Goal: Transaction & Acquisition: Purchase product/service

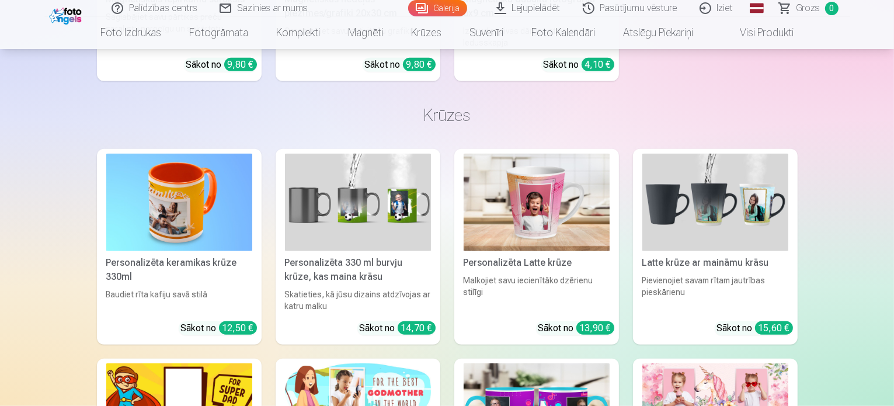
scroll to position [5333, 0]
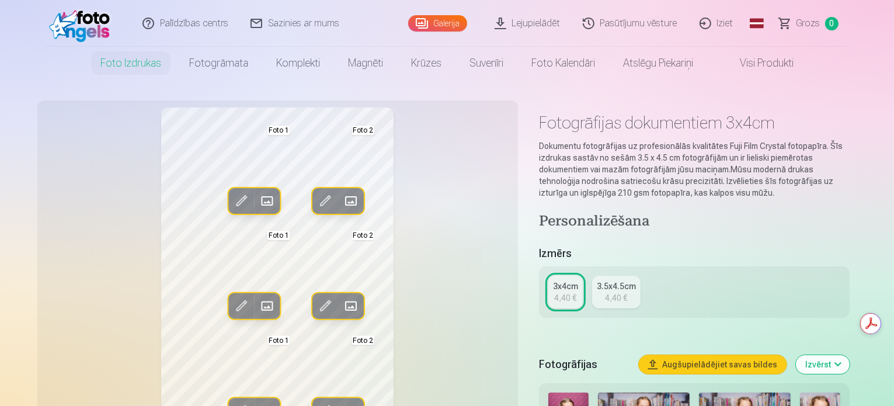
click at [621, 289] on div "3.5x4.5cm" at bounding box center [616, 286] width 39 height 12
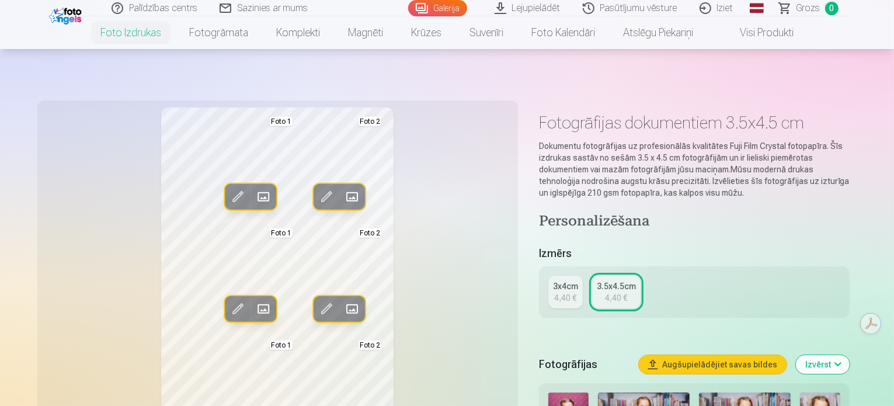
scroll to position [136, 0]
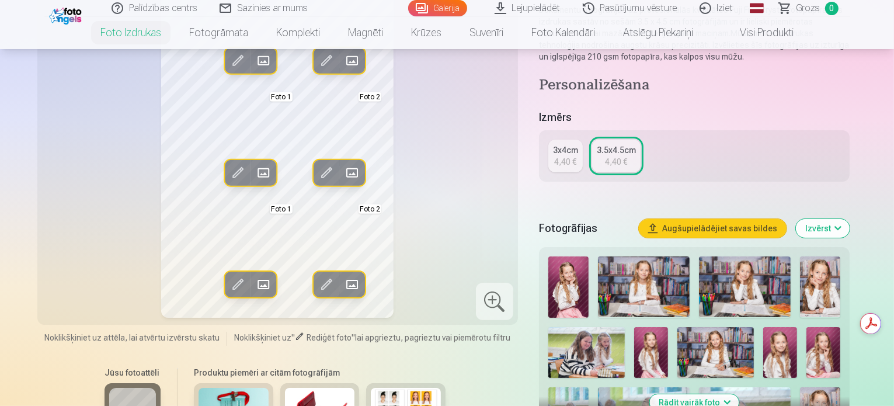
click at [763, 343] on img at bounding box center [780, 352] width 34 height 51
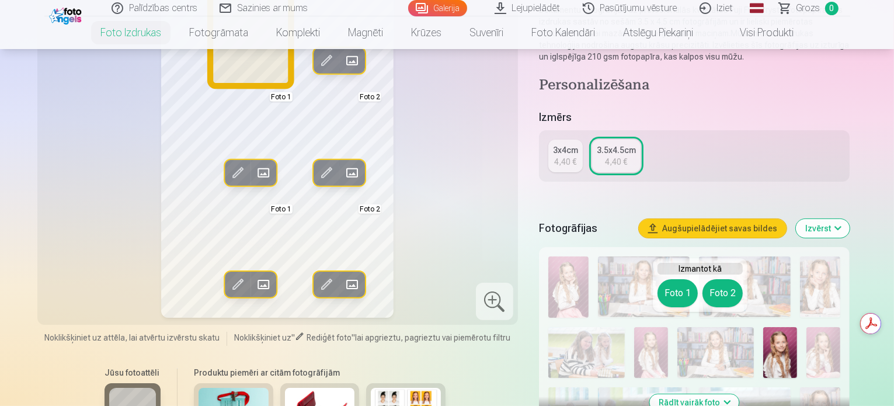
click at [677, 303] on button "Foto 1" at bounding box center [677, 293] width 40 height 28
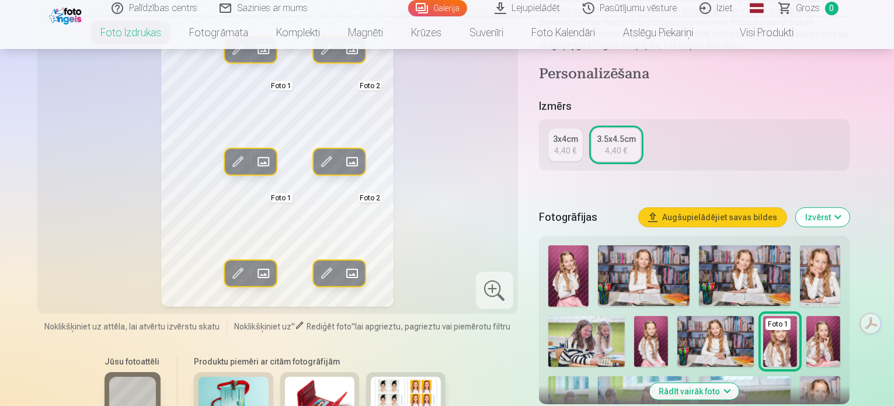
scroll to position [149, 0]
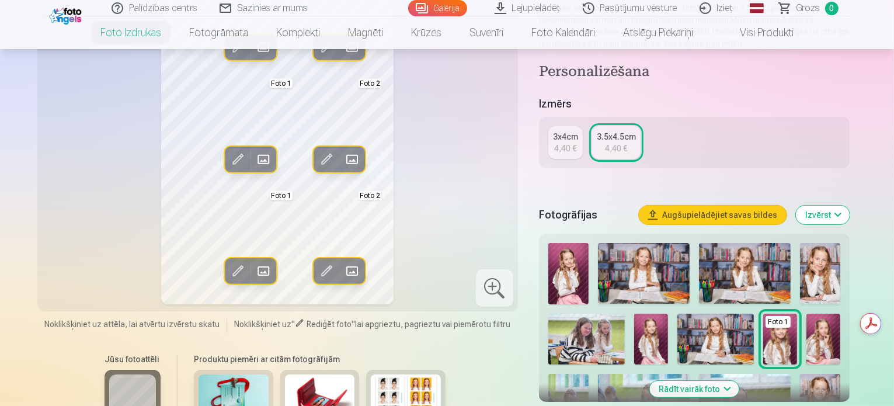
click at [800, 273] on img at bounding box center [820, 273] width 41 height 61
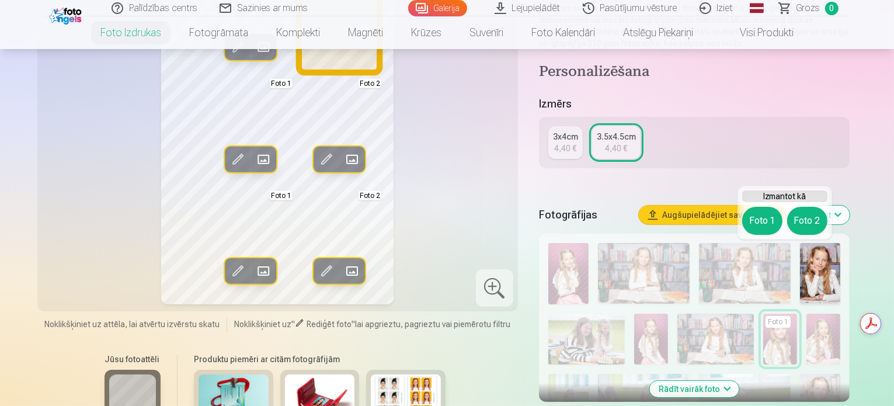
click at [796, 227] on button "Foto 2" at bounding box center [807, 221] width 40 height 28
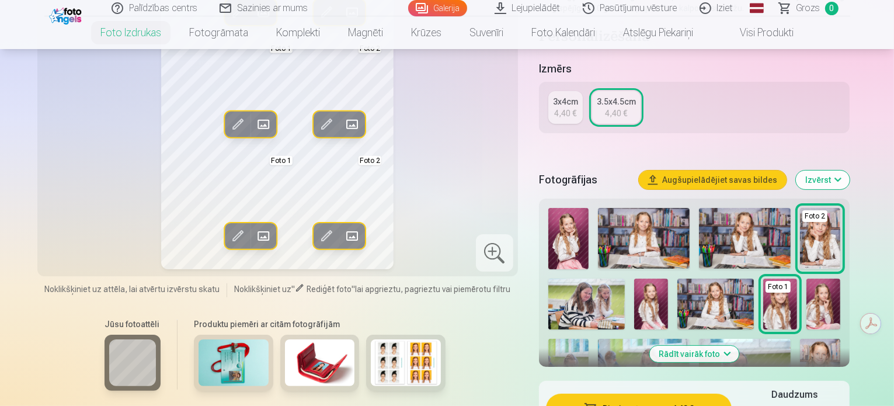
scroll to position [192, 0]
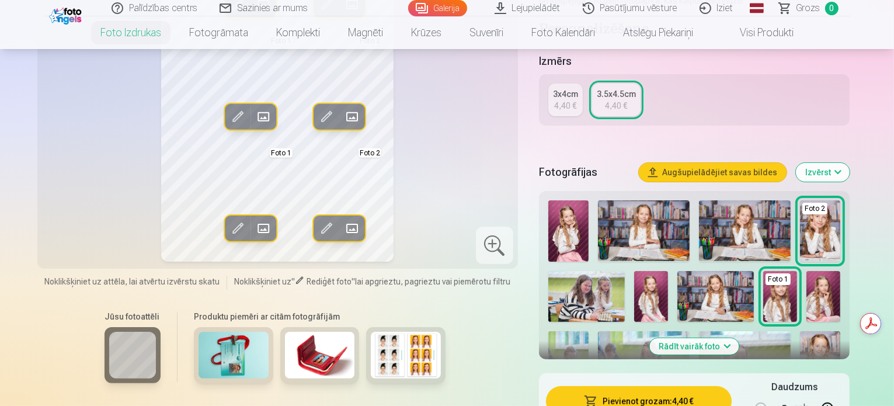
click at [800, 347] on img at bounding box center [820, 361] width 41 height 61
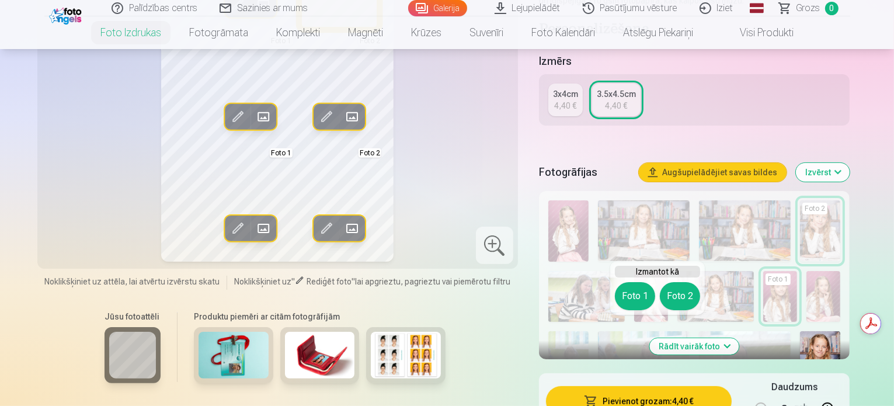
click at [675, 291] on button "Foto 2" at bounding box center [680, 296] width 40 height 28
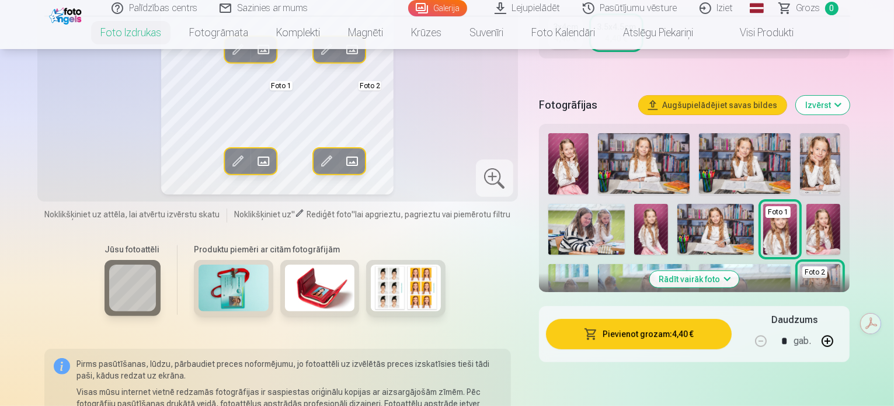
scroll to position [270, 0]
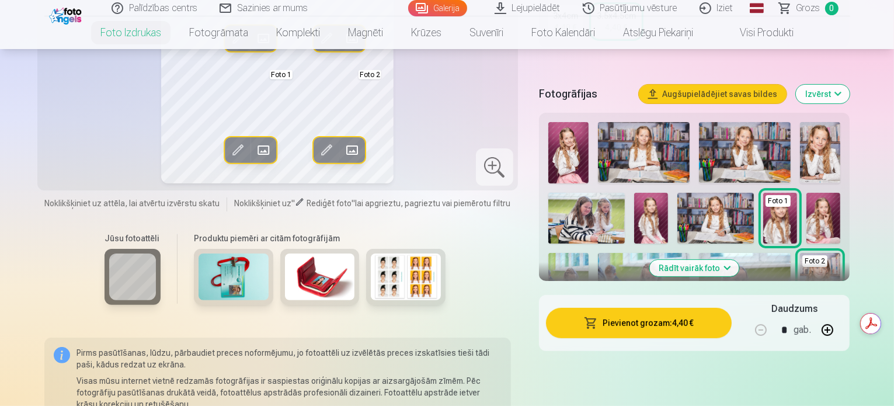
click at [667, 323] on img at bounding box center [650, 348] width 34 height 51
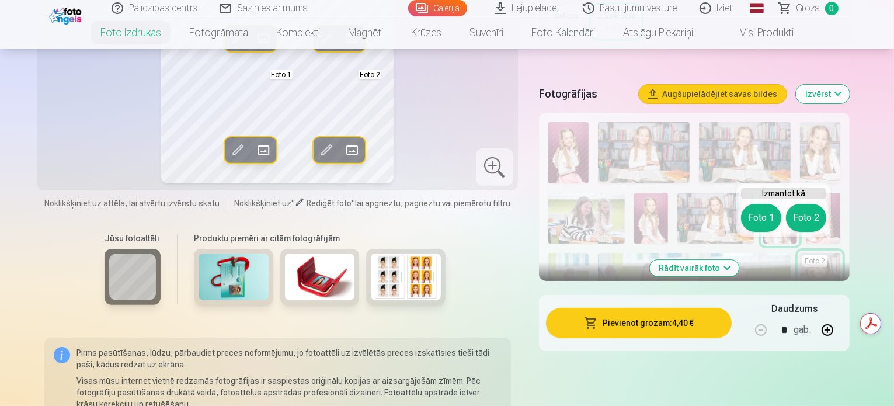
click at [809, 212] on button "Foto 2" at bounding box center [806, 218] width 40 height 28
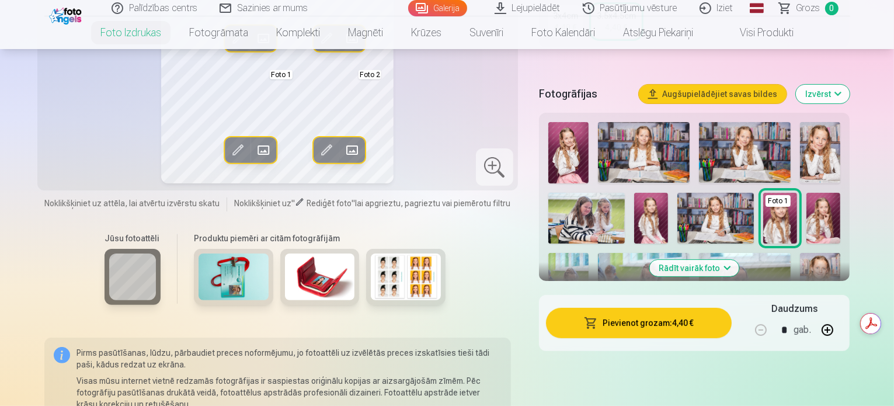
click at [754, 323] on img at bounding box center [737, 348] width 34 height 51
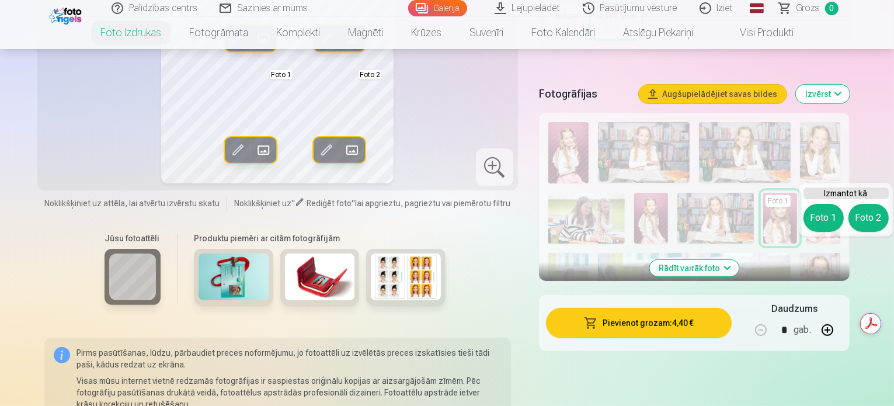
click at [828, 224] on button "Foto 1" at bounding box center [823, 218] width 40 height 28
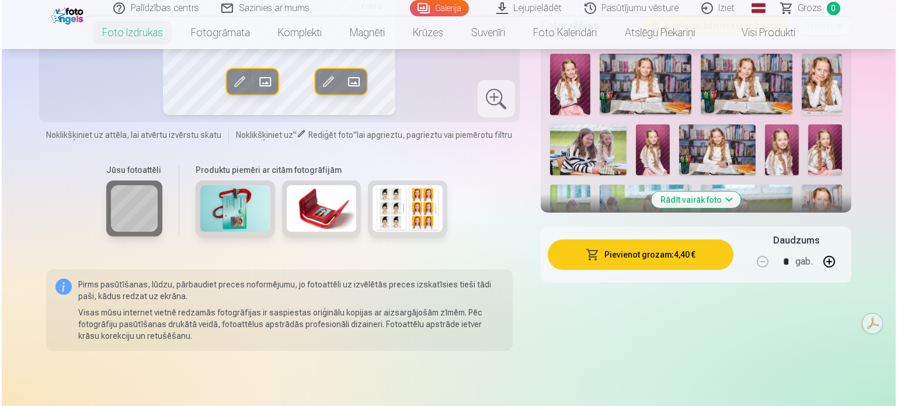
scroll to position [340, 0]
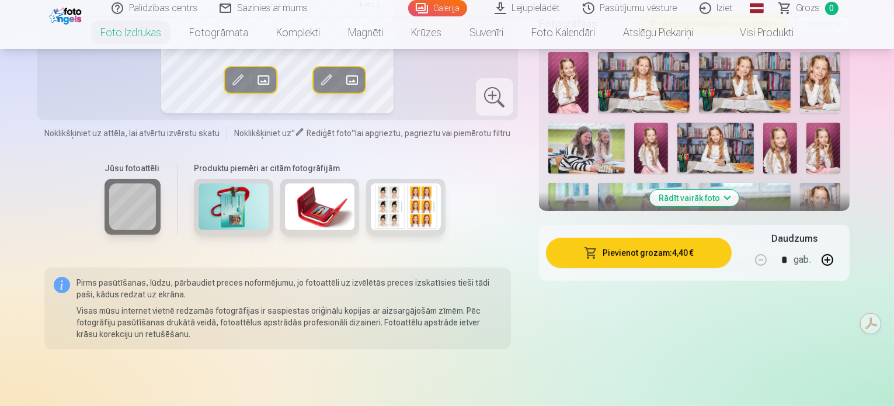
click at [594, 255] on button "Pievienot grozam : 4,40 €" at bounding box center [639, 253] width 186 height 30
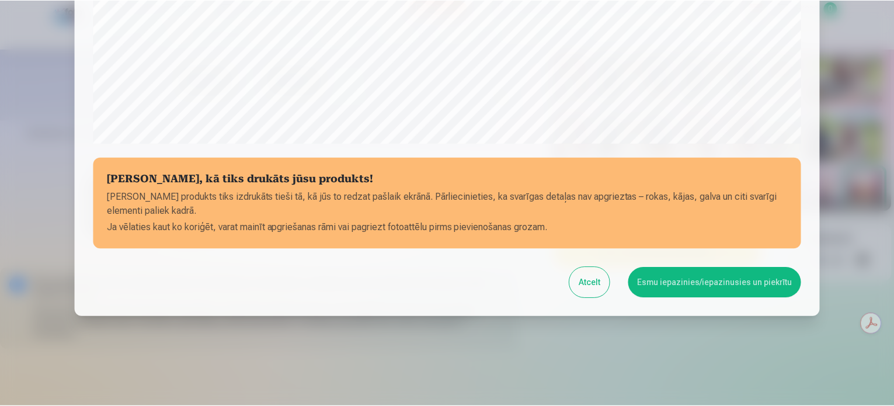
scroll to position [434, 0]
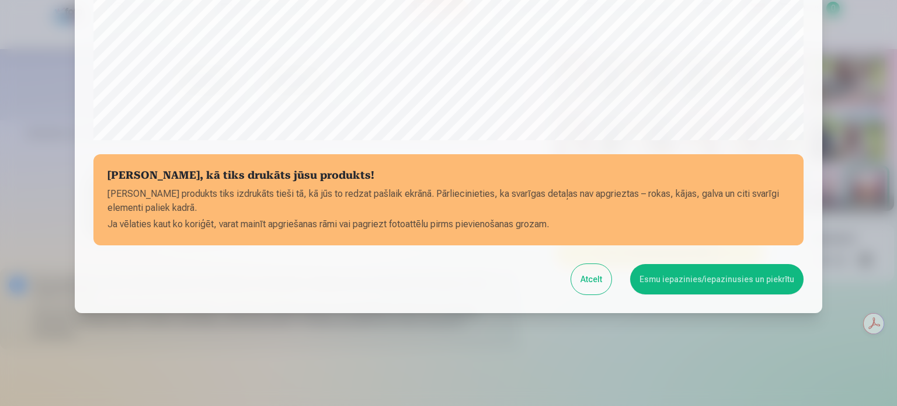
click at [661, 277] on button "Esmu iepazinies/iepazinusies un piekrītu" at bounding box center [716, 279] width 173 height 30
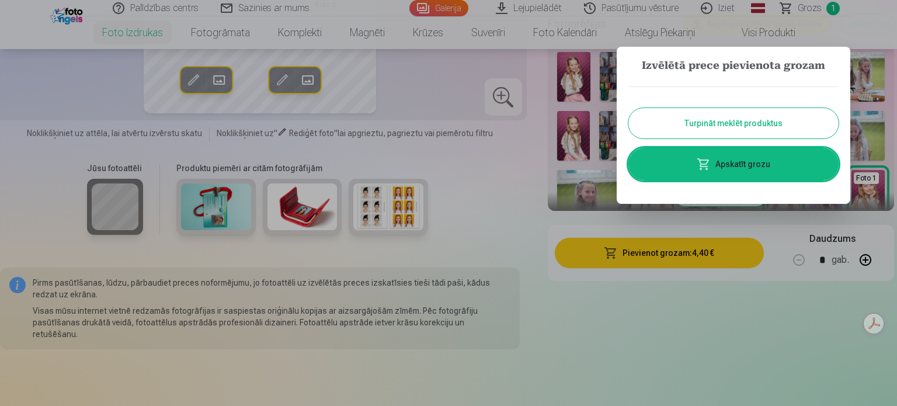
click at [701, 166] on span at bounding box center [703, 164] width 14 height 14
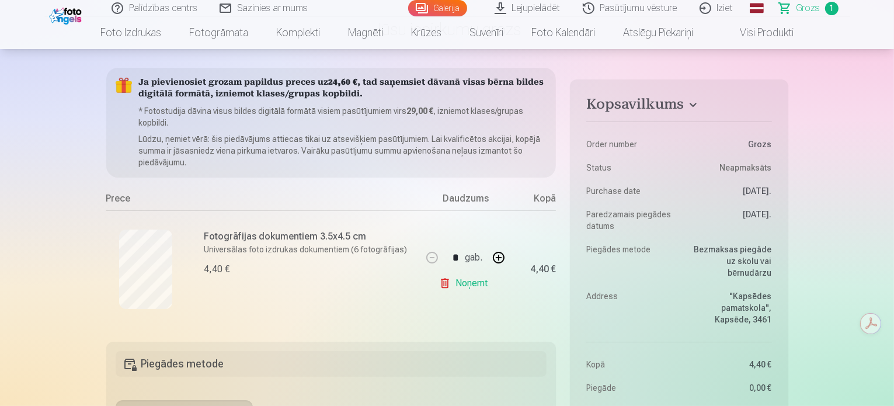
scroll to position [60, 0]
